Goal: Task Accomplishment & Management: Manage account settings

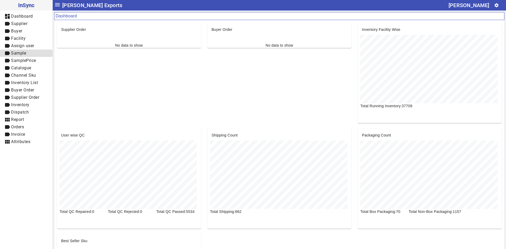
click at [21, 53] on span "Sample" at bounding box center [18, 53] width 15 height 5
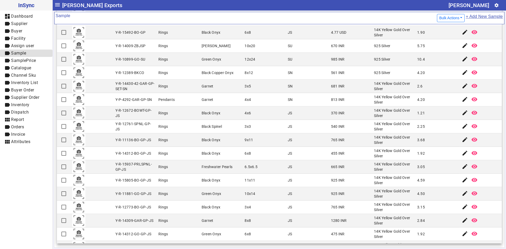
scroll to position [452, 0]
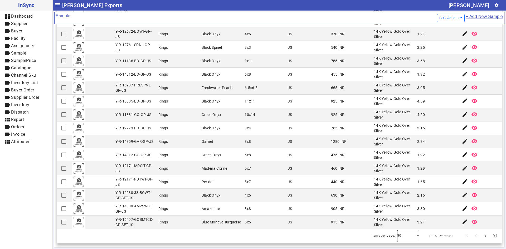
click at [410, 234] on div at bounding box center [408, 236] width 22 height 13
click at [407, 222] on mat-option "100" at bounding box center [400, 221] width 22 height 13
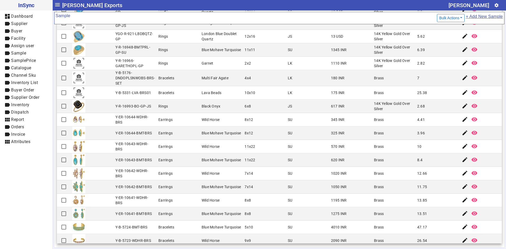
scroll to position [743, 0]
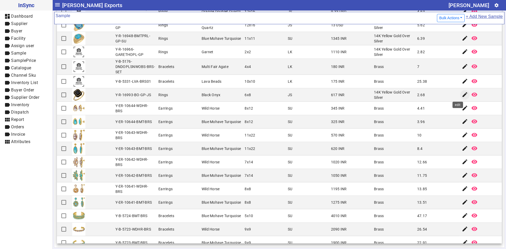
click at [461, 94] on mat-icon "edit" at bounding box center [464, 94] width 6 height 6
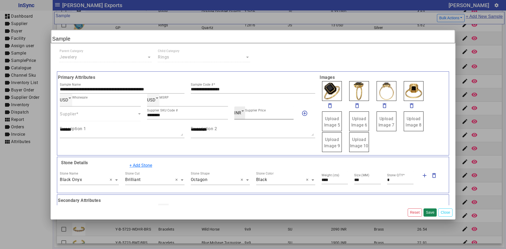
click at [241, 112] on icon at bounding box center [242, 111] width 6 height 6
click at [284, 51] on div at bounding box center [253, 124] width 506 height 249
click at [492, 36] on div at bounding box center [253, 124] width 506 height 249
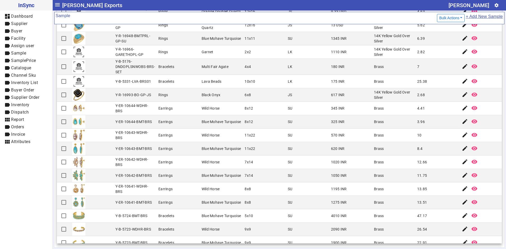
click at [492, 36] on mat-cell "edit remove_red_eye" at bounding box center [479, 38] width 43 height 13
click at [461, 93] on mat-icon "edit" at bounding box center [464, 94] width 6 height 6
